Goal: Task Accomplishment & Management: Use online tool/utility

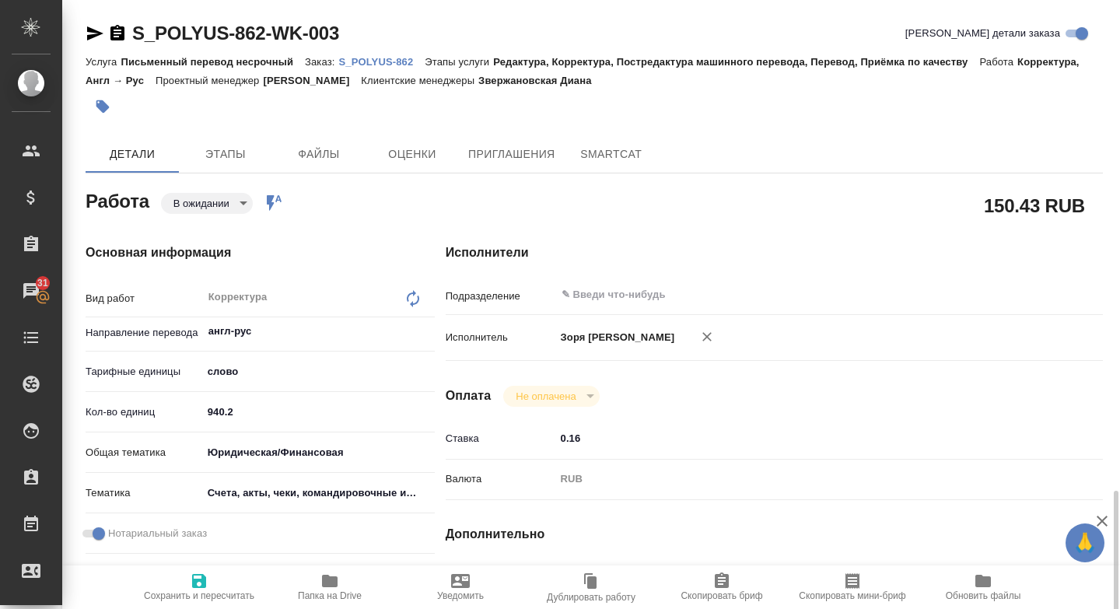
scroll to position [337, 0]
type textarea "x"
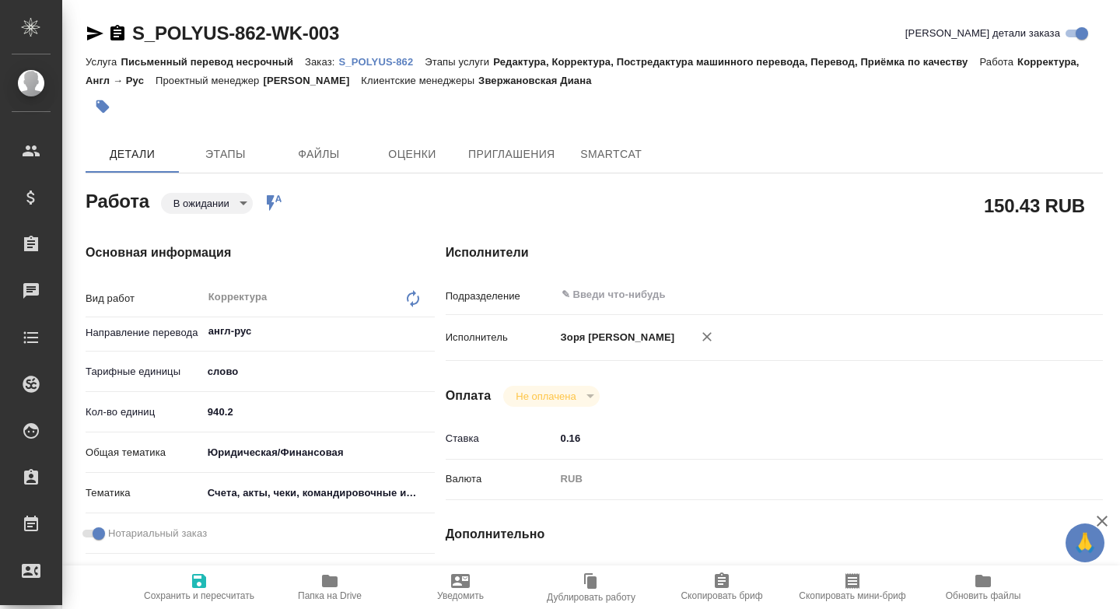
type textarea "x"
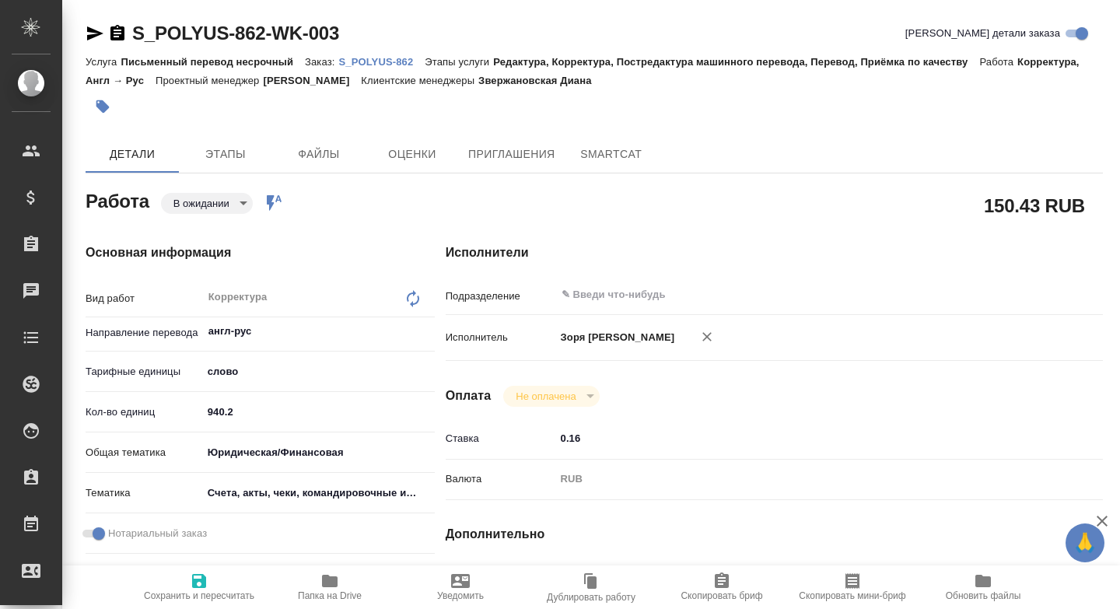
type textarea "x"
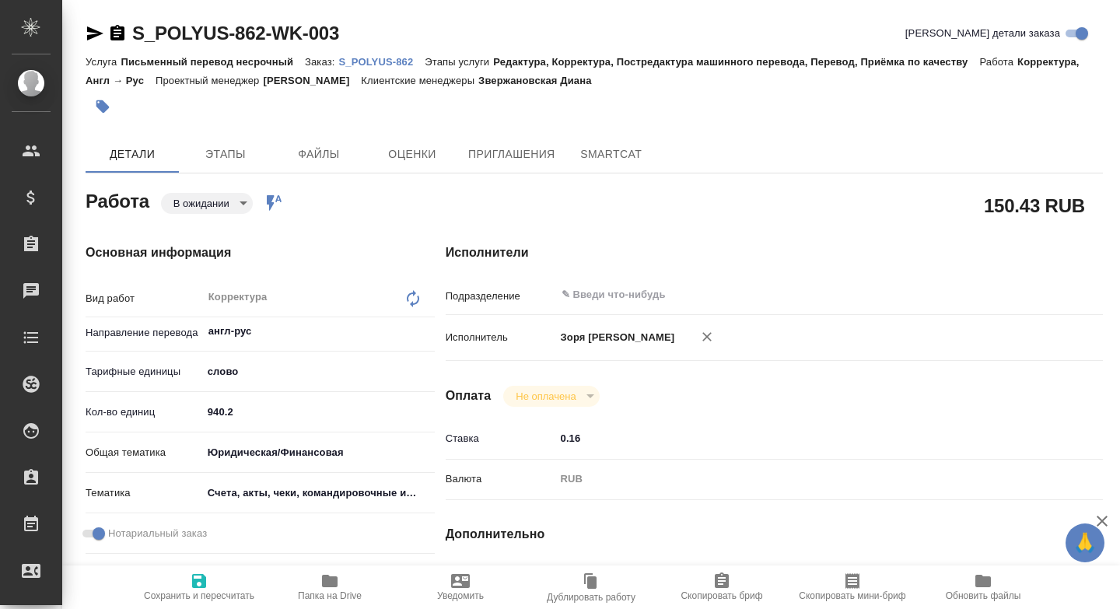
type textarea "x"
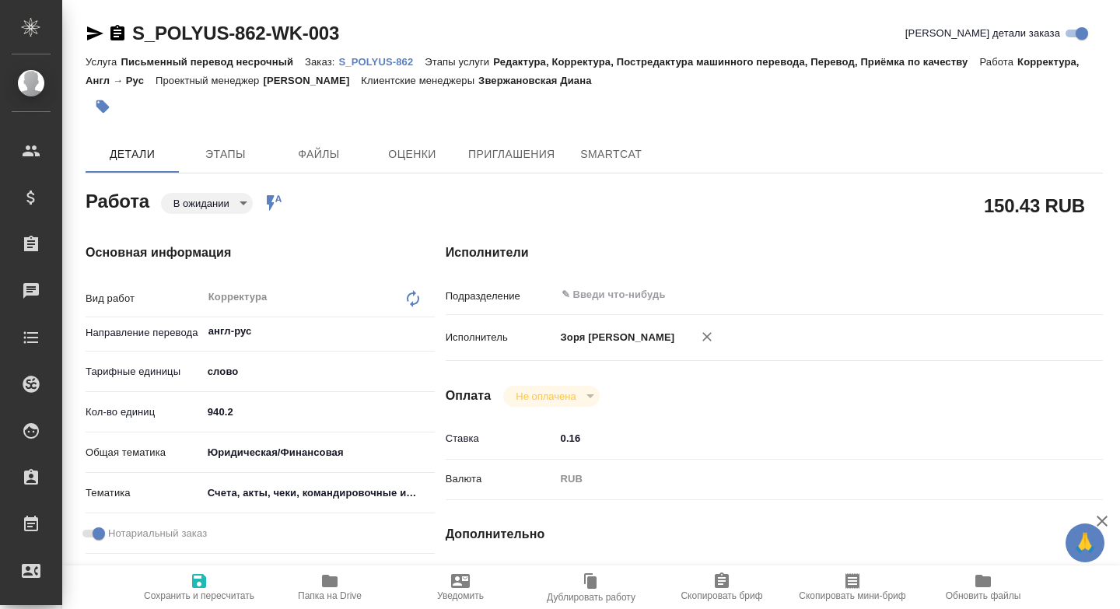
type textarea "x"
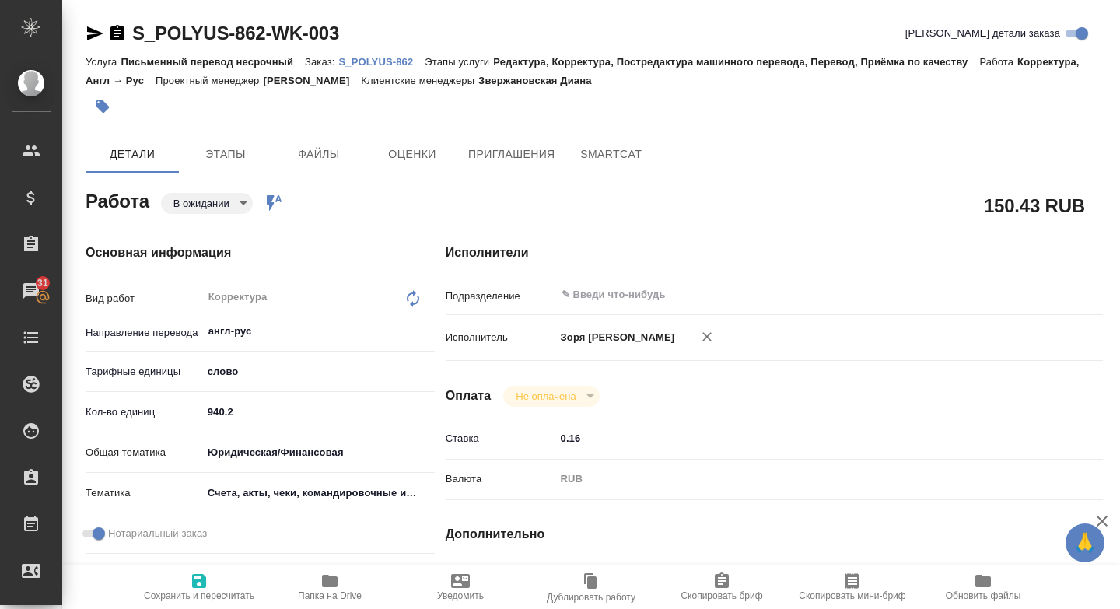
type textarea "x"
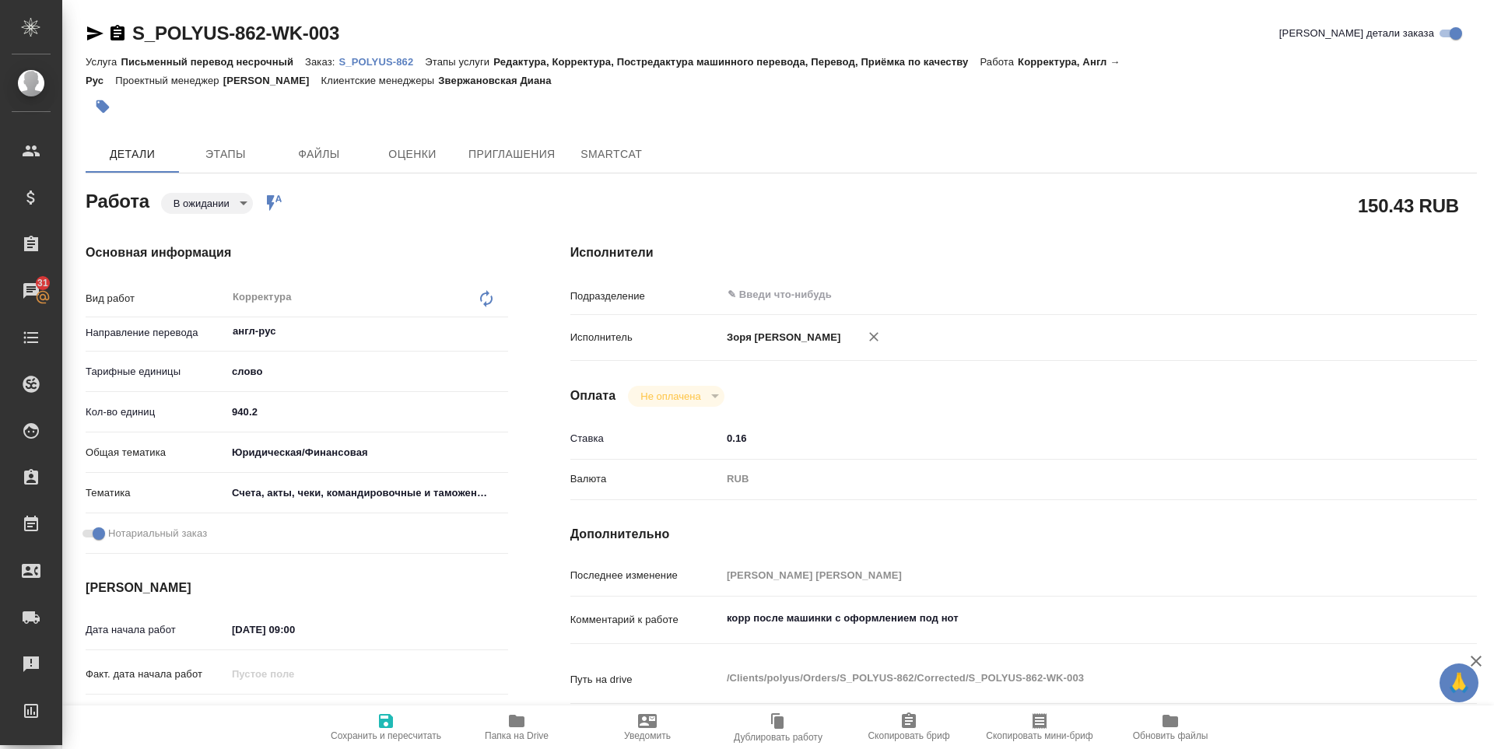
type textarea "x"
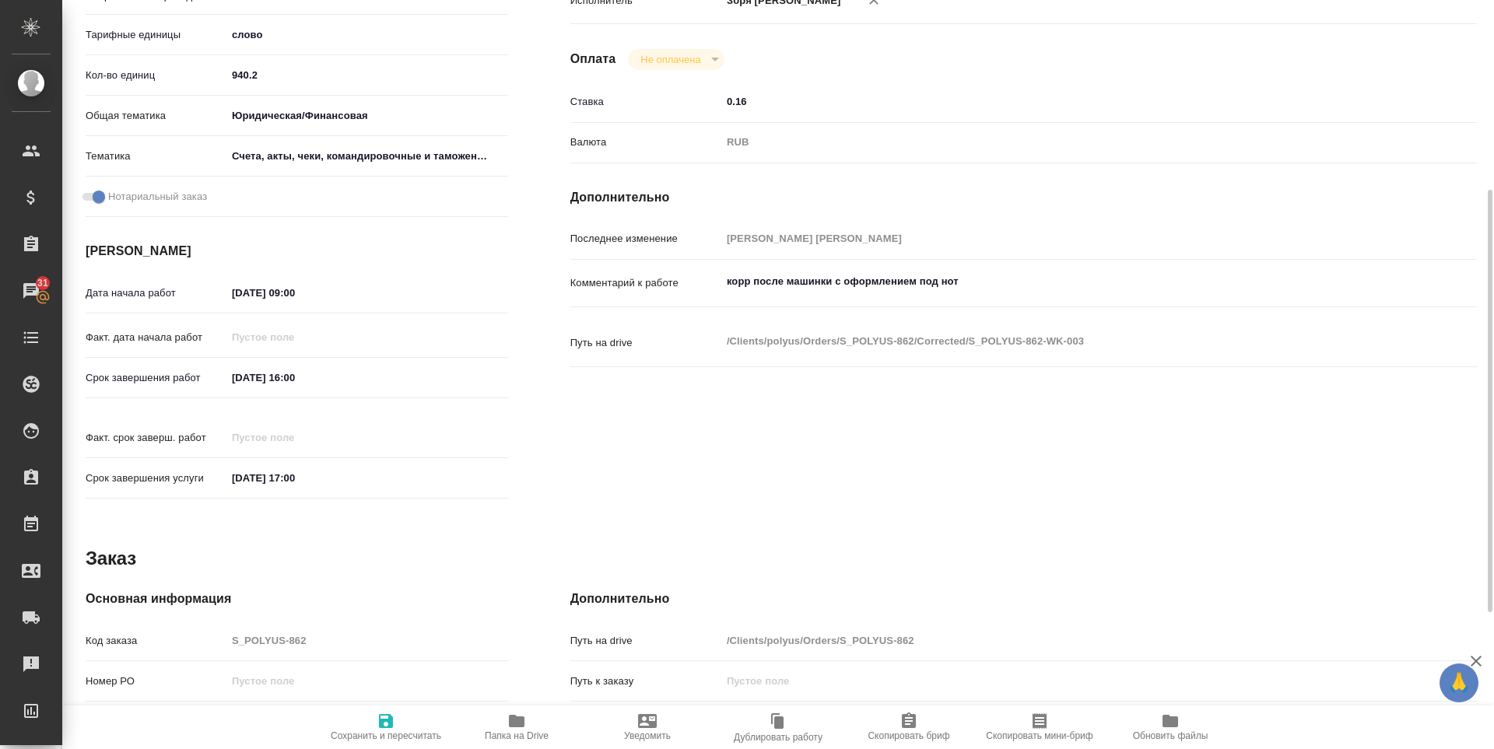
scroll to position [578, 0]
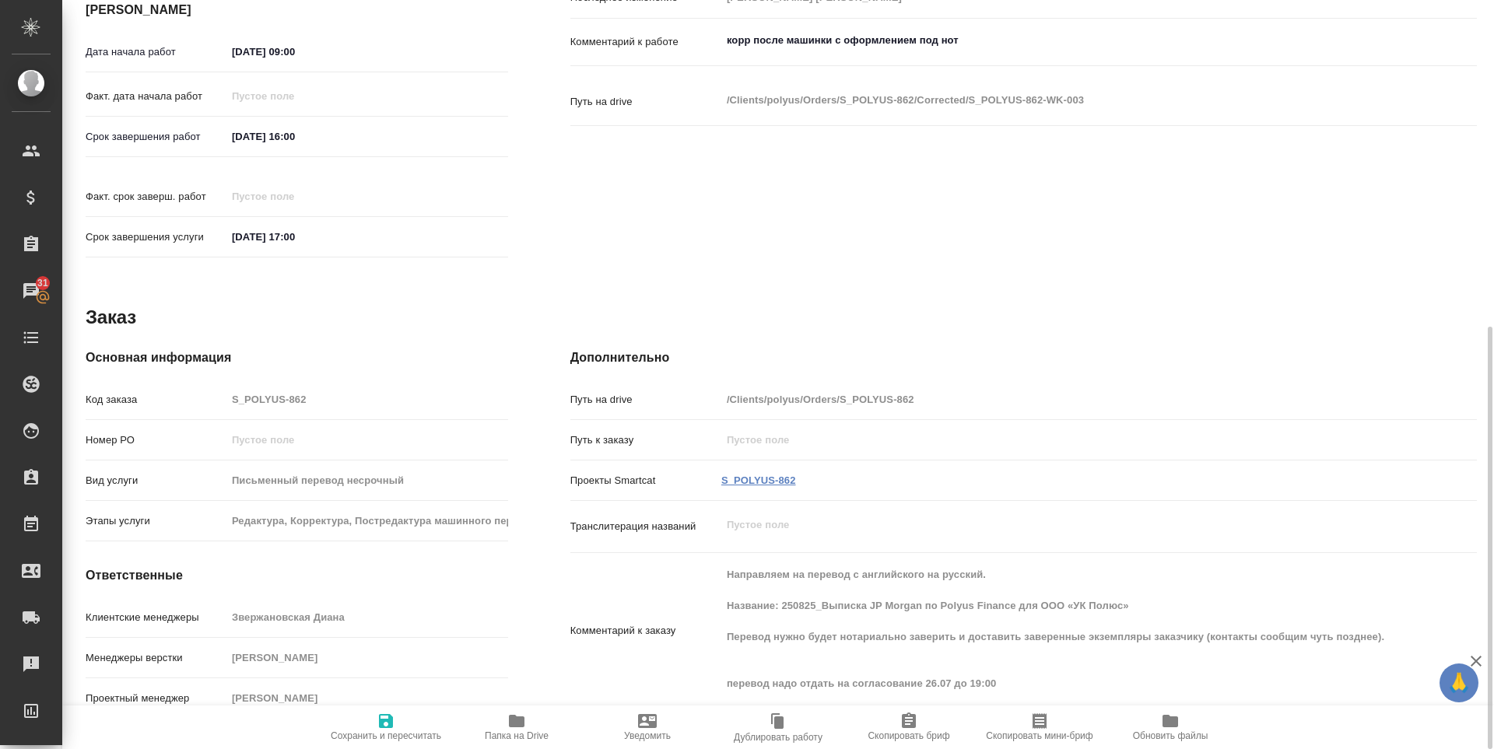
click at [762, 475] on link "S_POLYUS-862" at bounding box center [758, 481] width 75 height 12
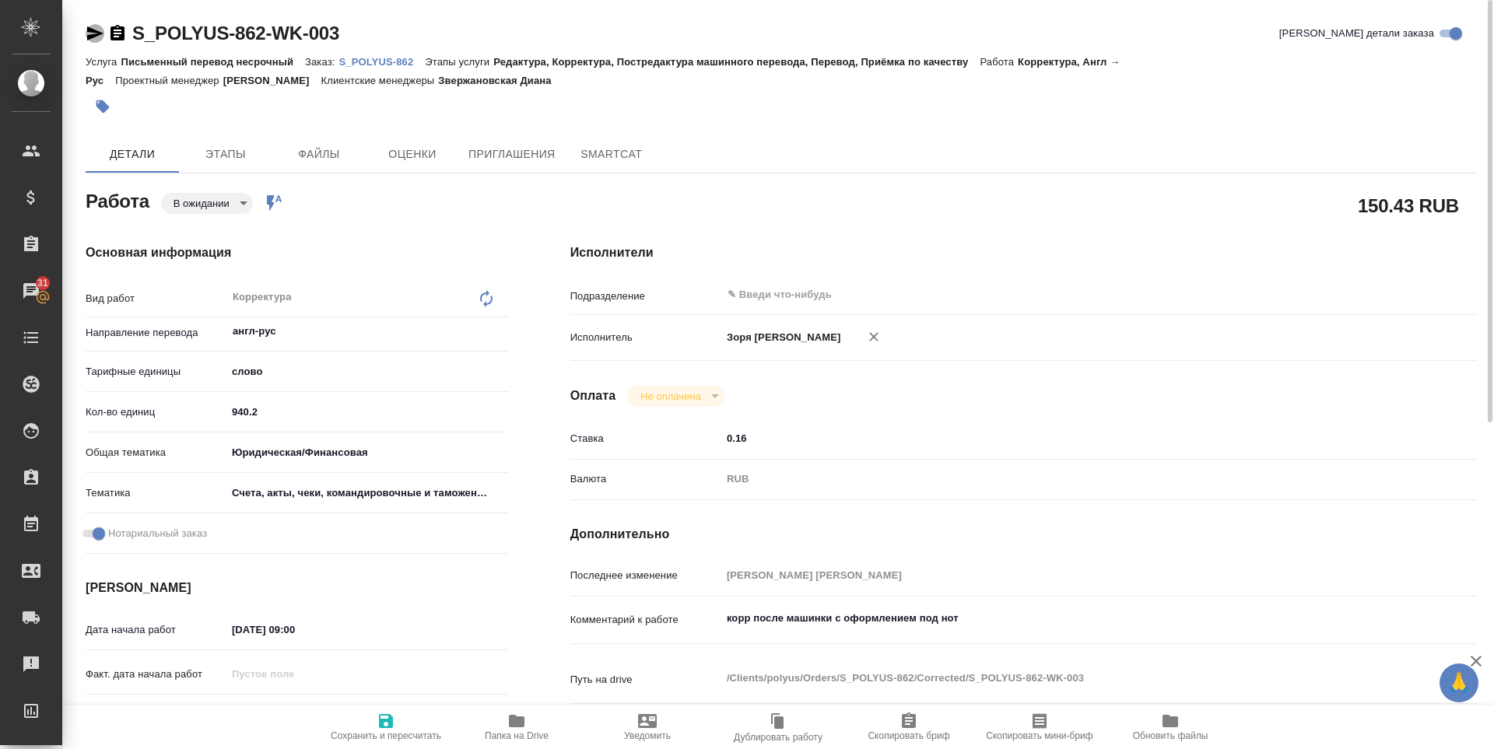
click at [96, 28] on icon "button" at bounding box center [95, 33] width 19 height 19
type textarea "x"
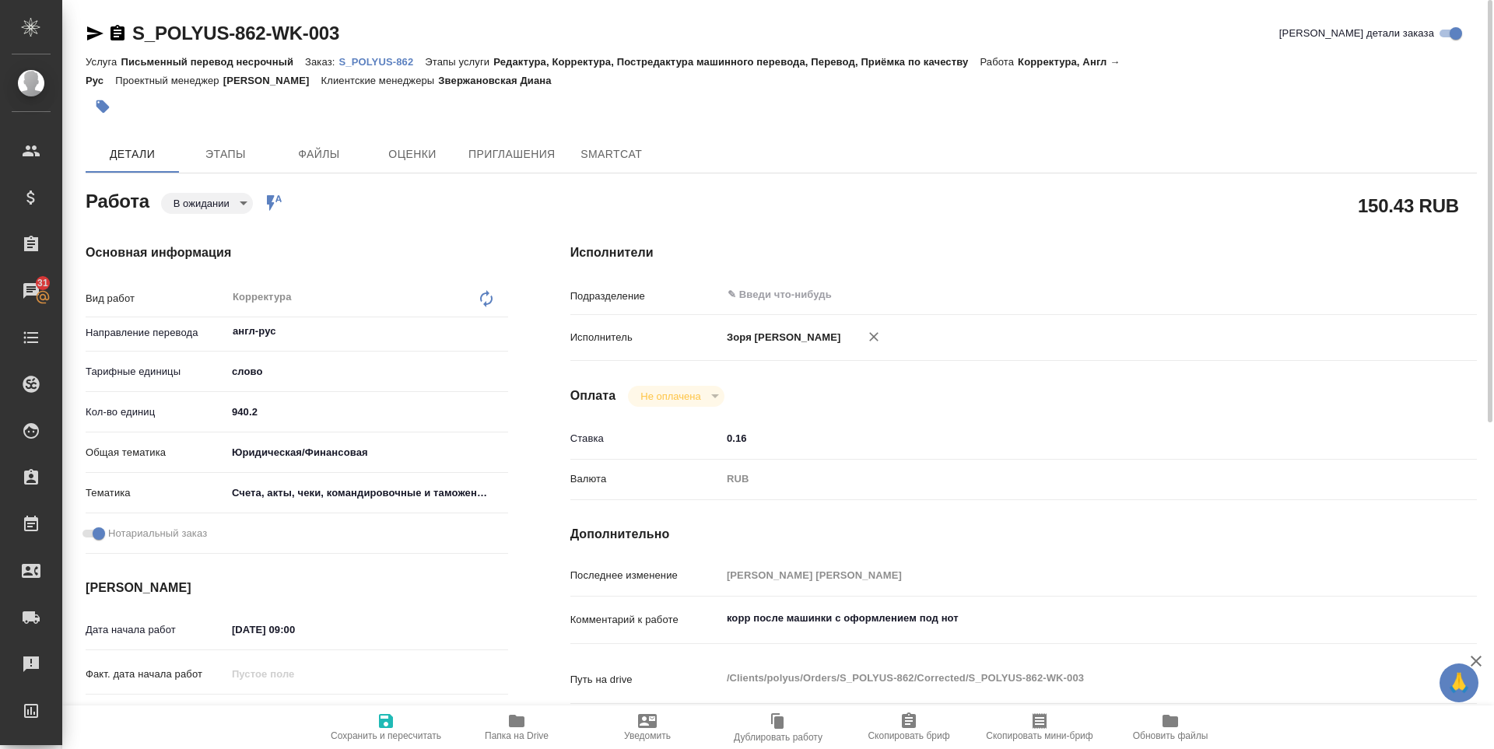
type textarea "x"
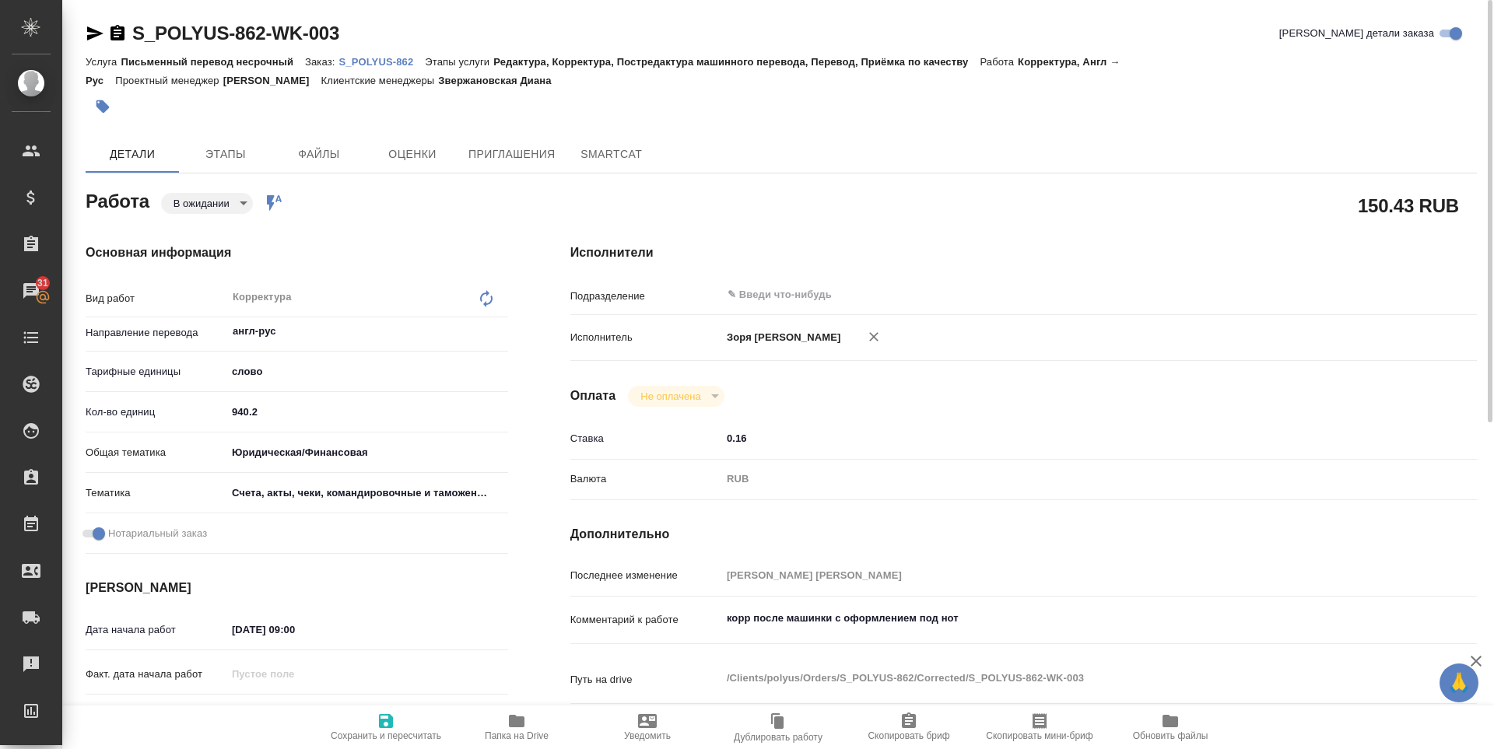
type textarea "x"
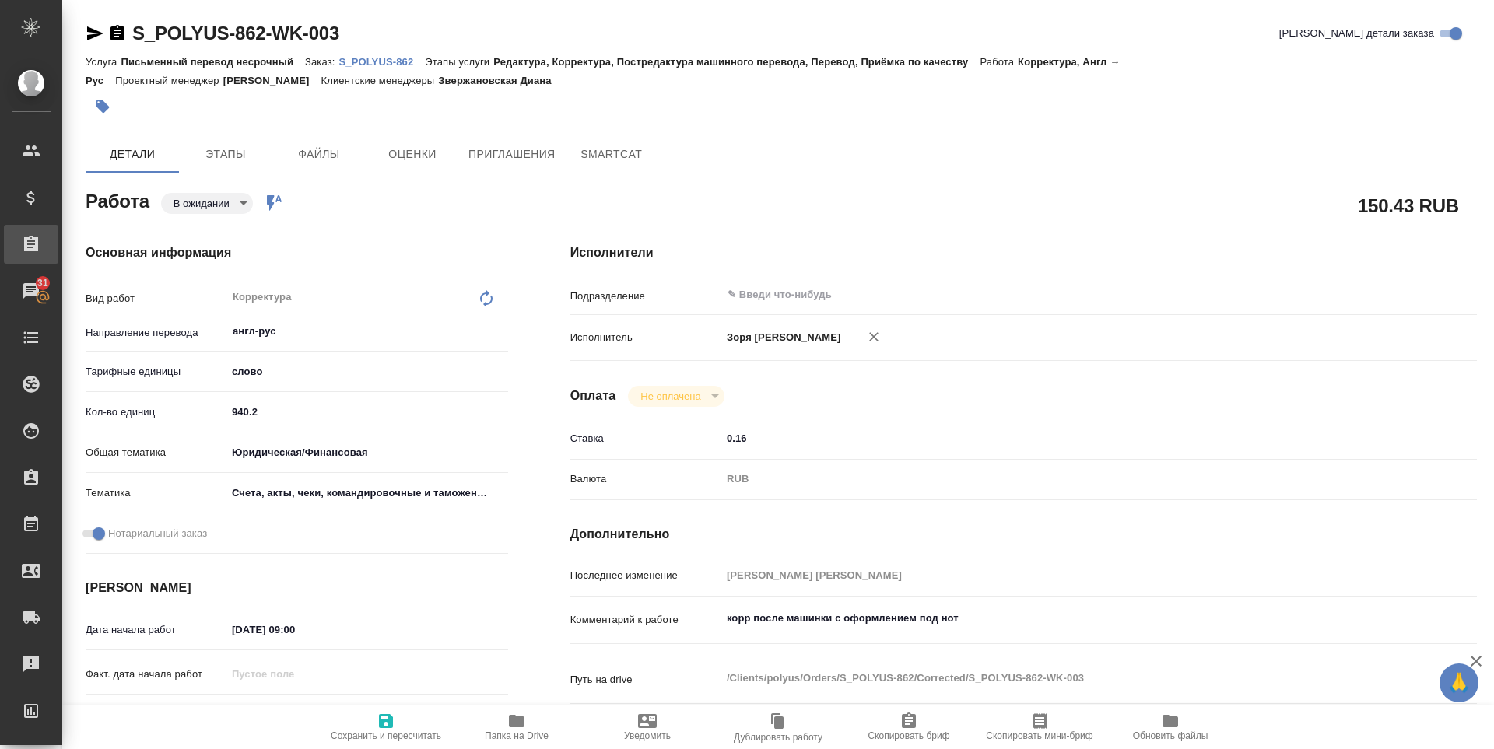
type textarea "x"
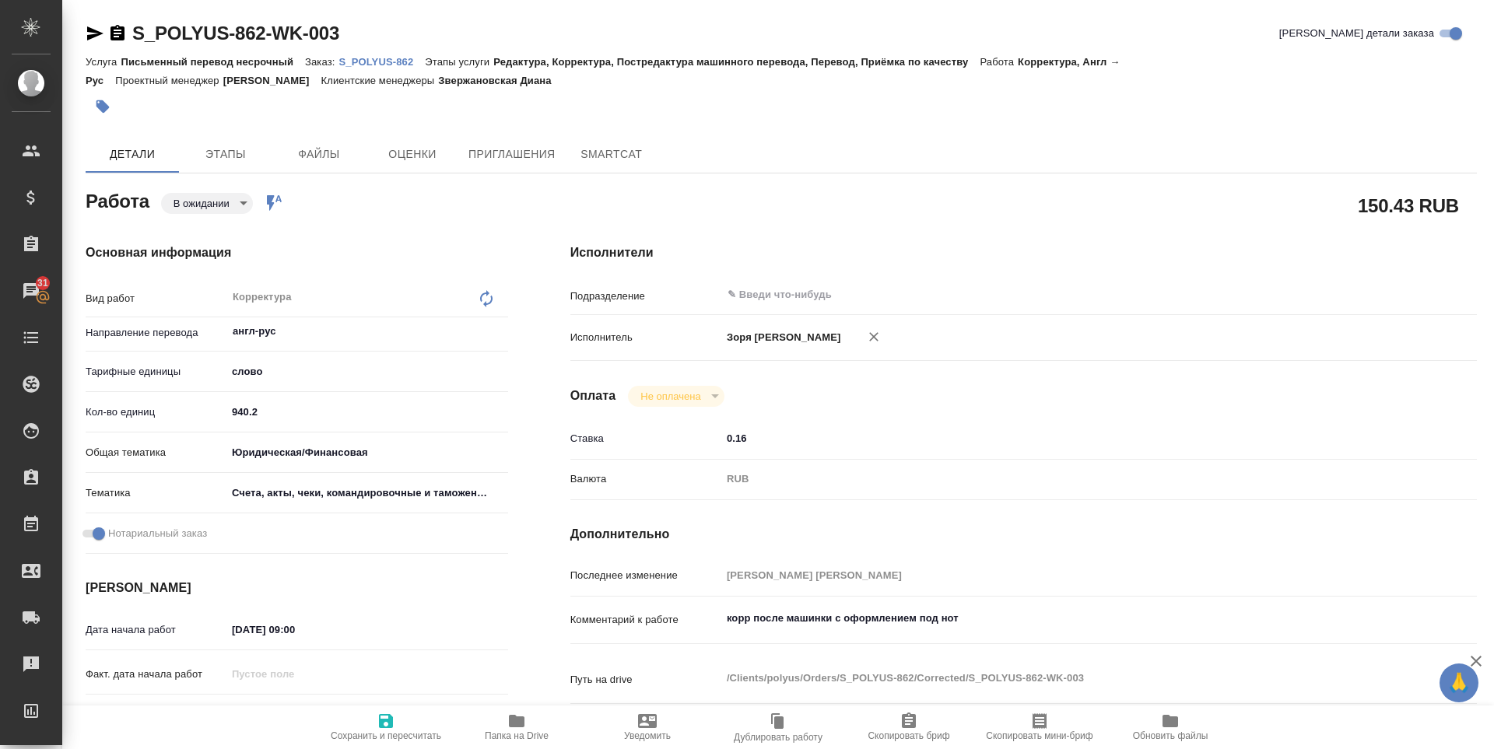
type textarea "x"
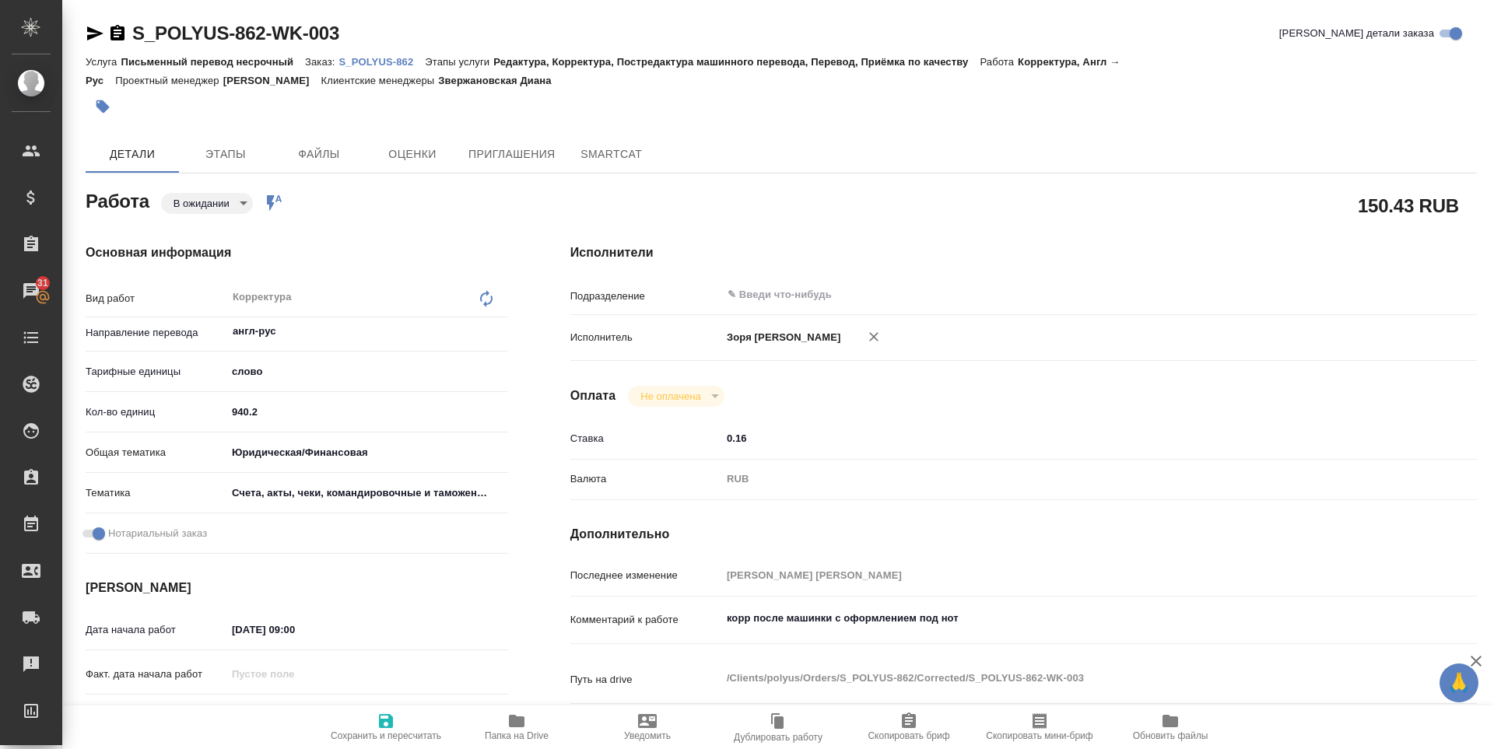
type textarea "x"
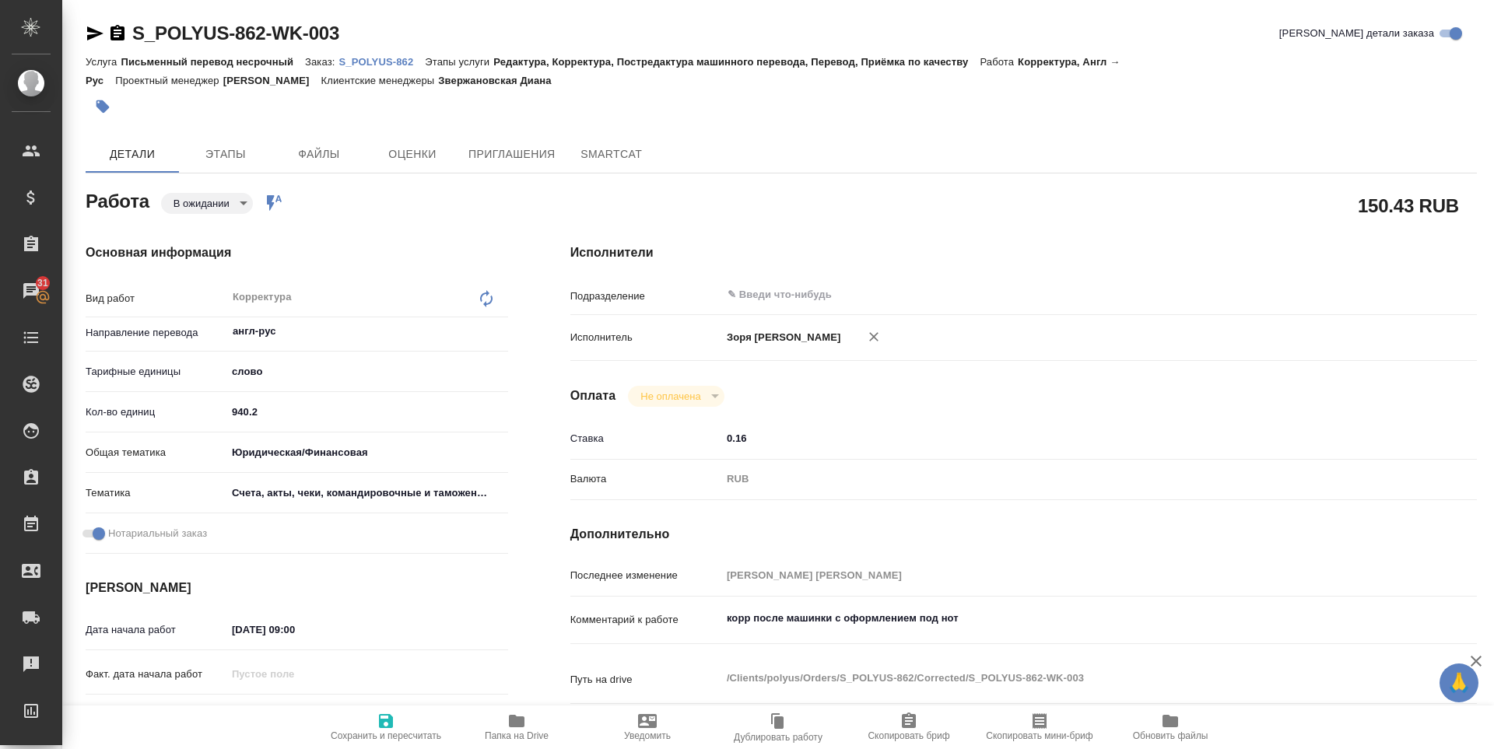
type textarea "x"
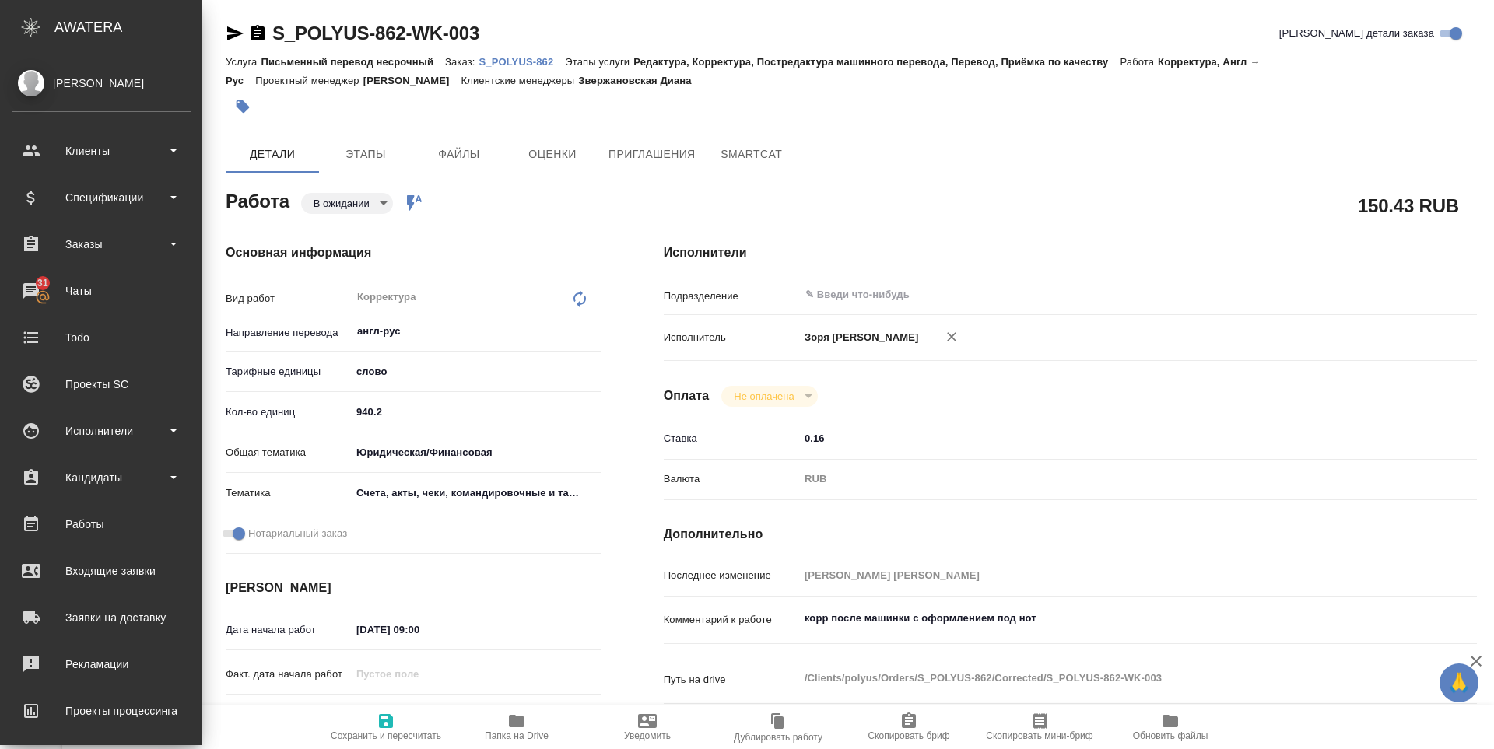
type textarea "x"
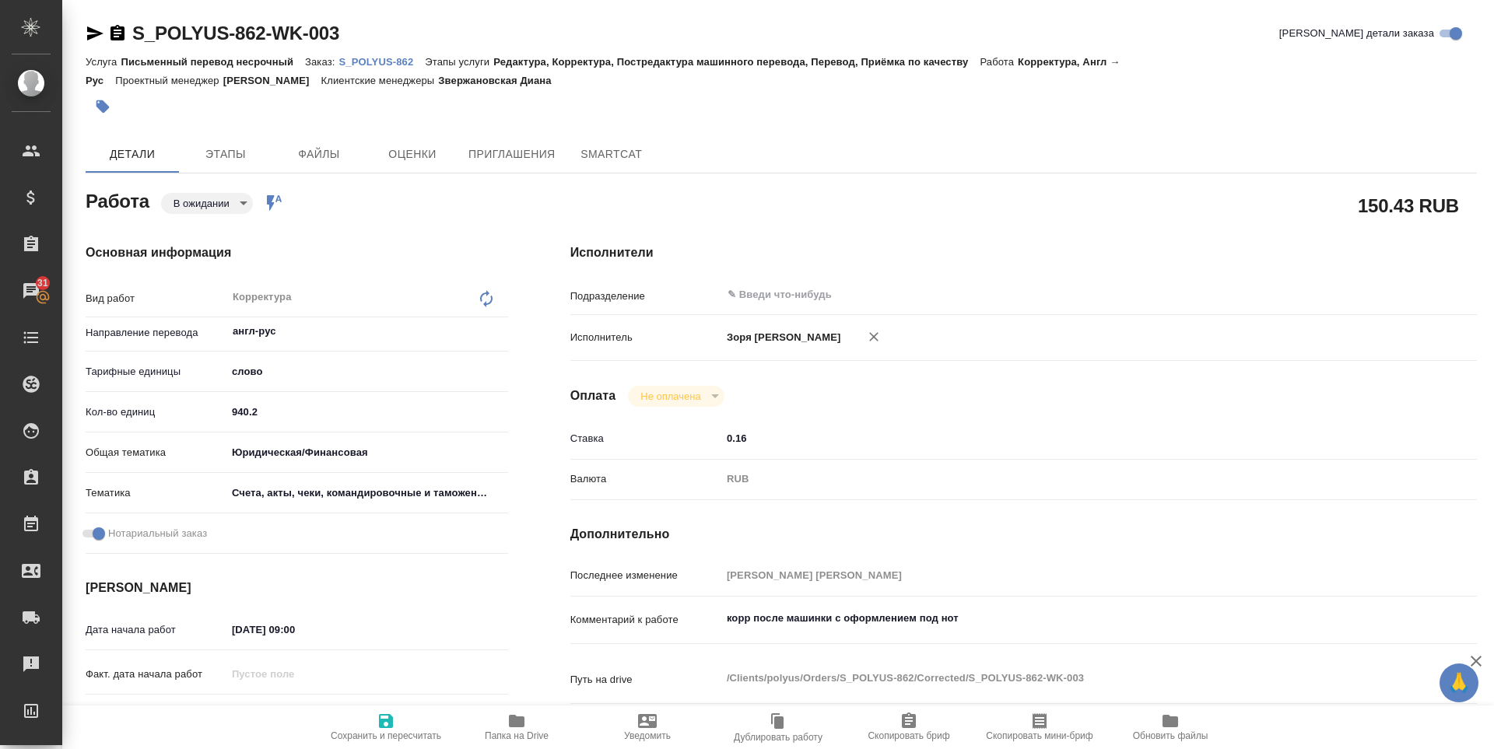
click at [100, 37] on icon "button" at bounding box center [95, 33] width 19 height 19
type textarea "x"
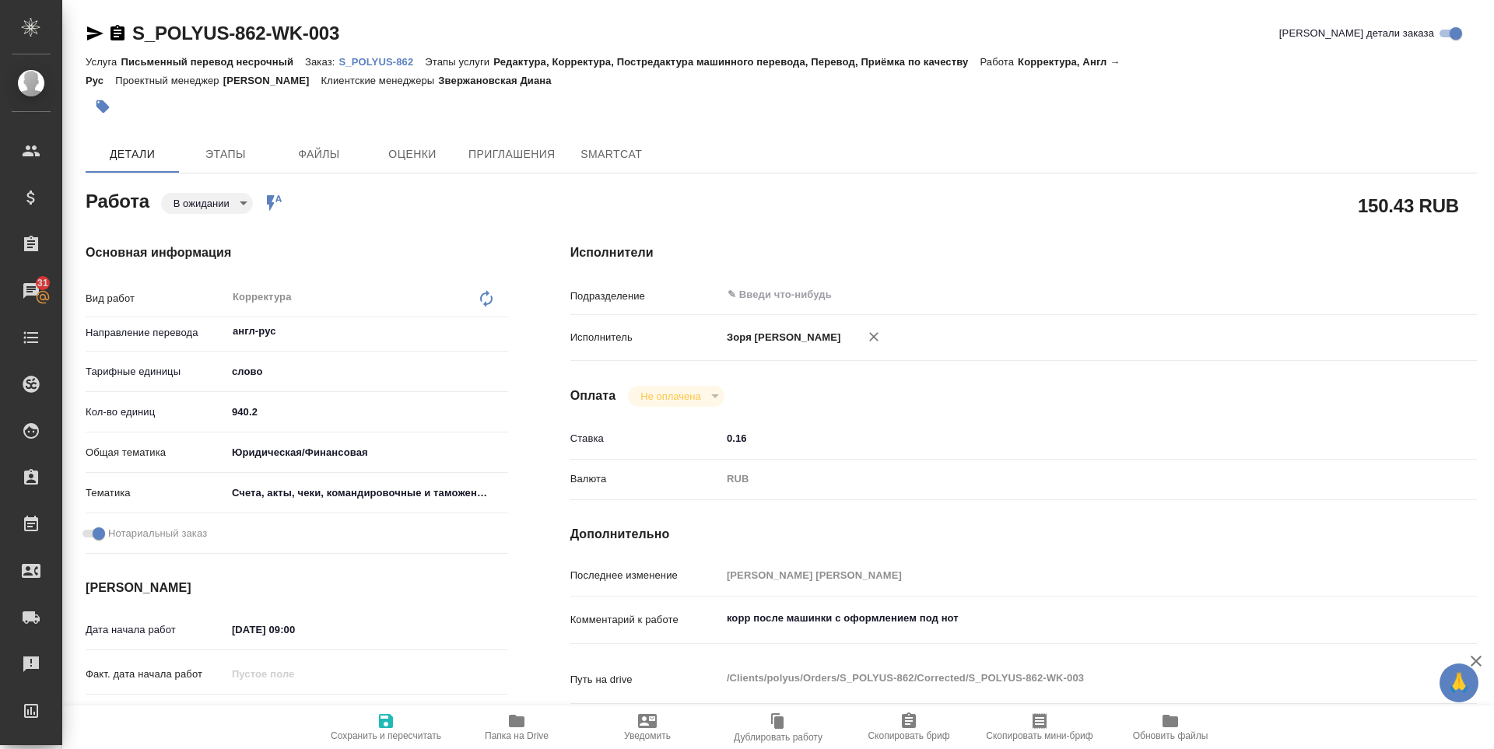
type textarea "x"
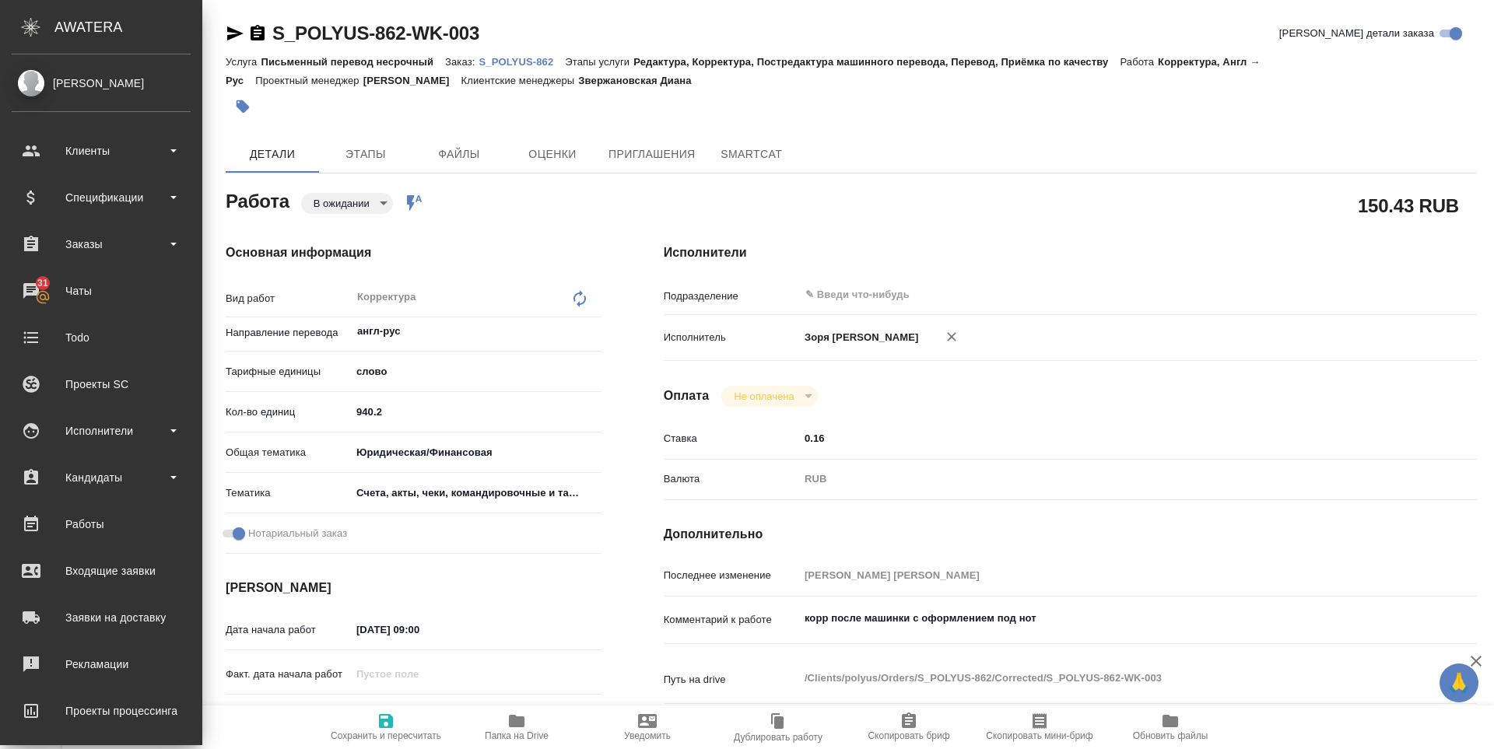
type textarea "x"
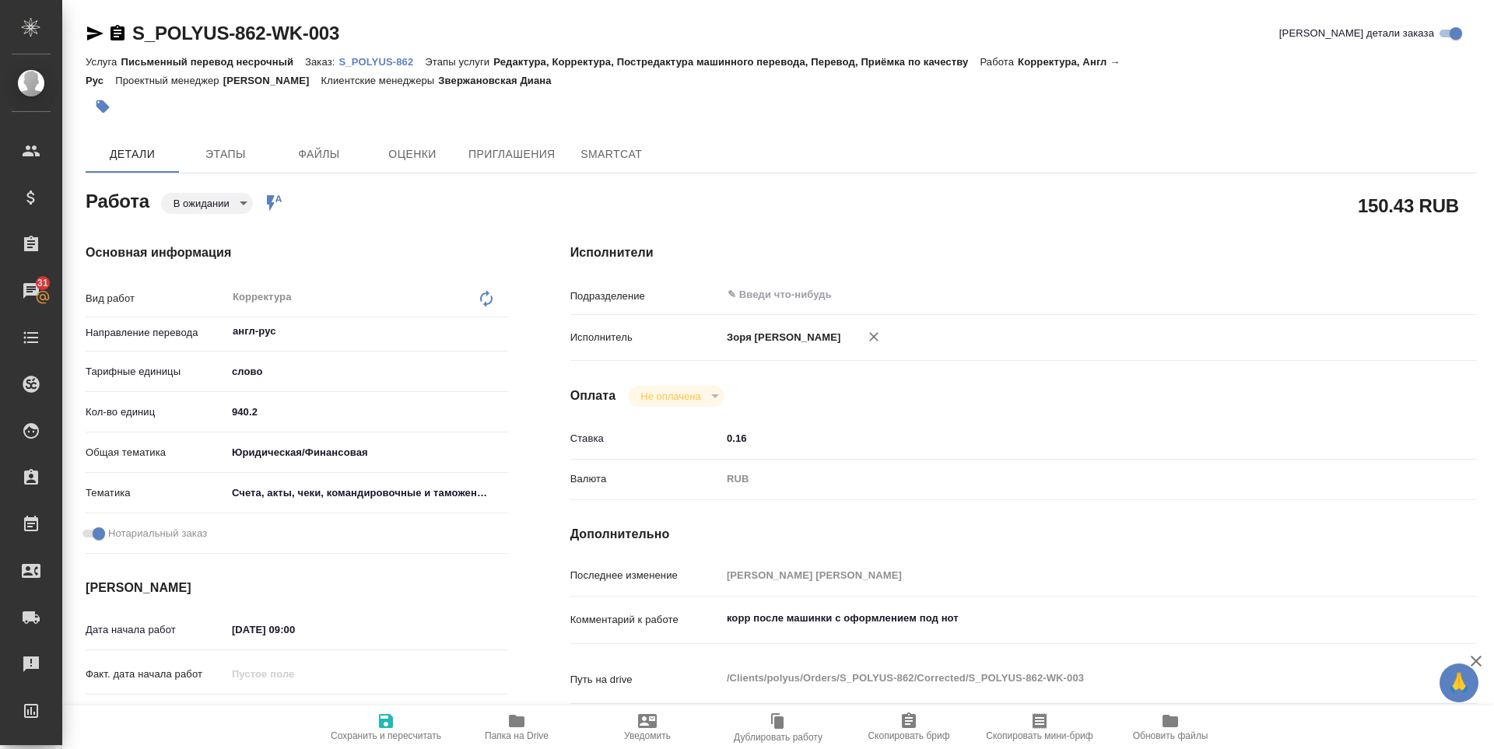
type textarea "x"
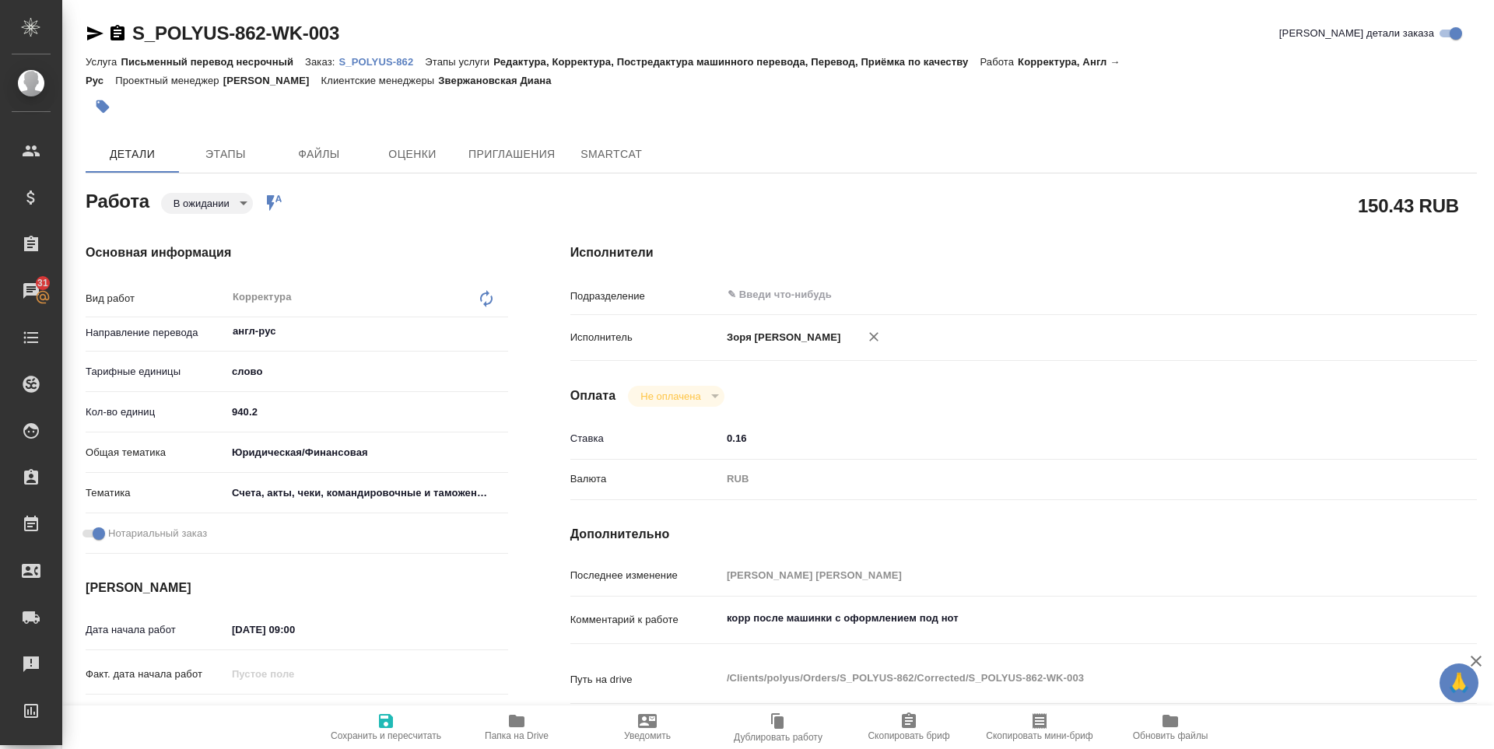
type textarea "x"
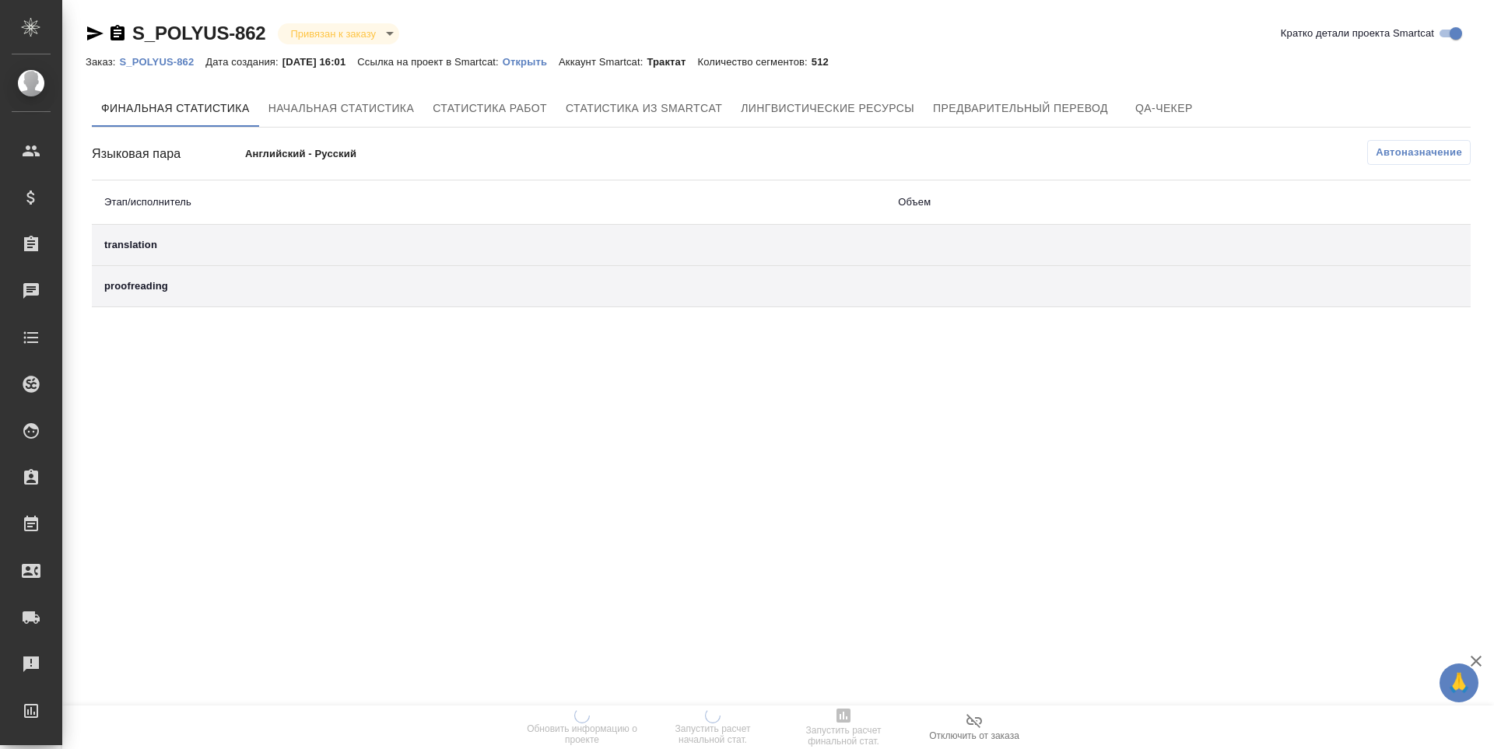
click at [550, 66] on p "Открыть" at bounding box center [531, 62] width 56 height 12
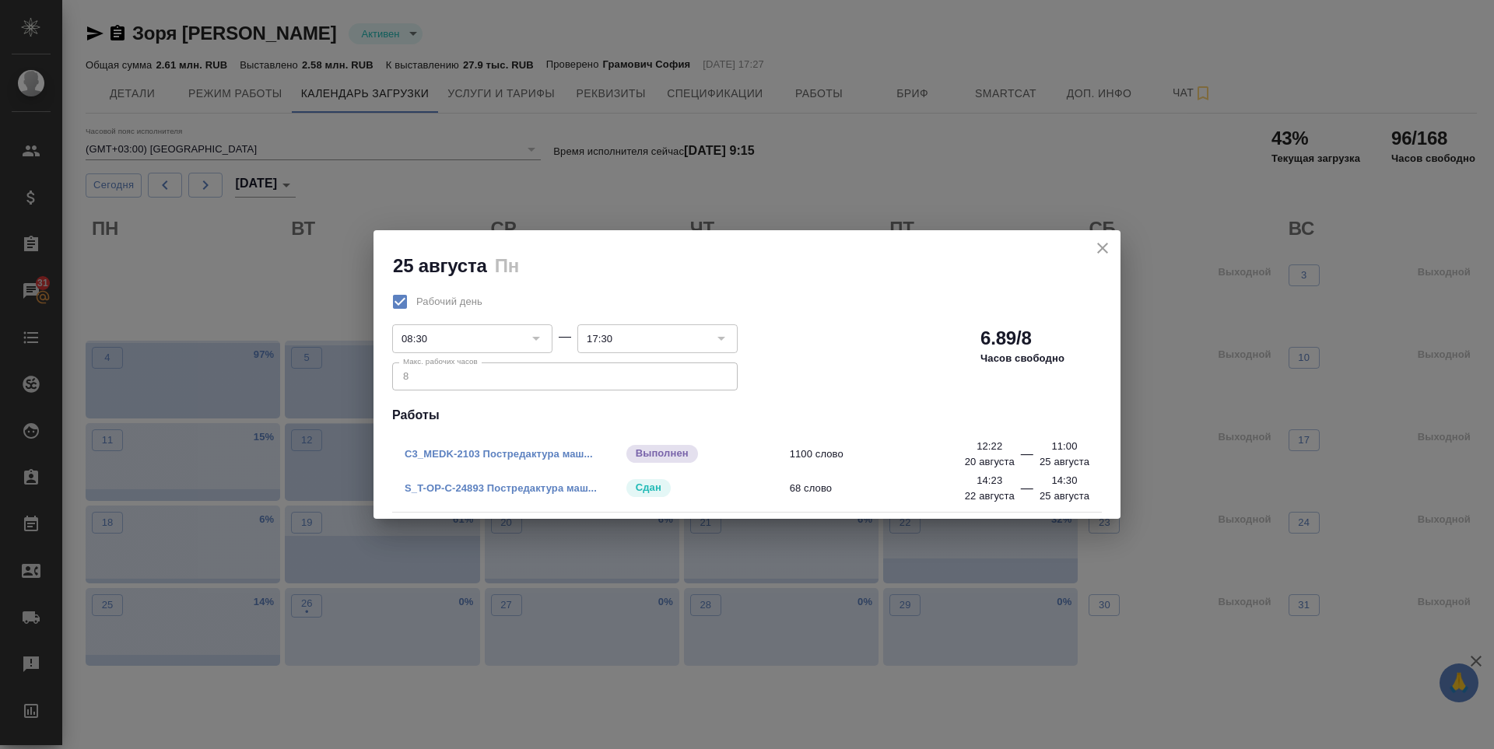
click at [1102, 248] on icon "close" at bounding box center [1102, 248] width 11 height 11
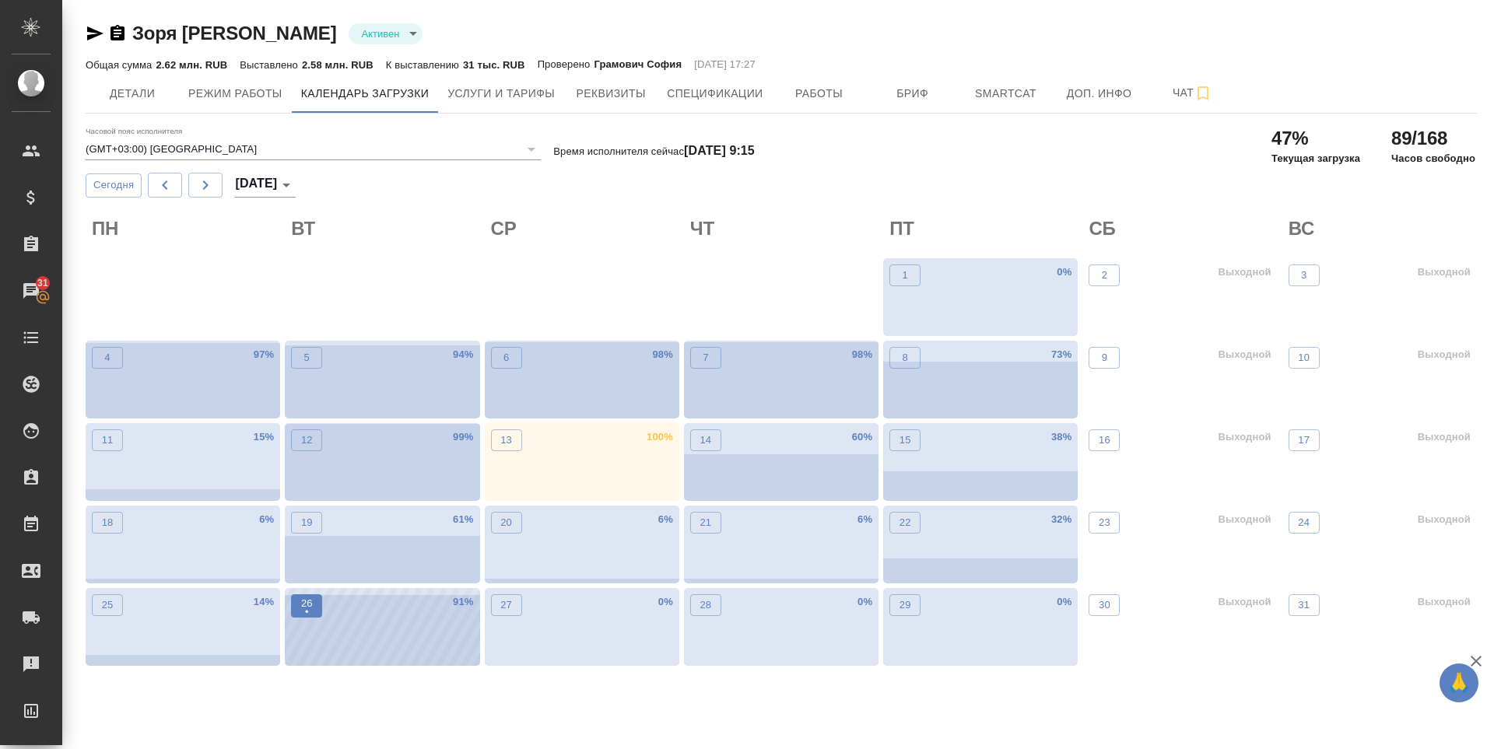
click at [308, 615] on p "•" at bounding box center [307, 612] width 12 height 16
